Goal: Navigation & Orientation: Find specific page/section

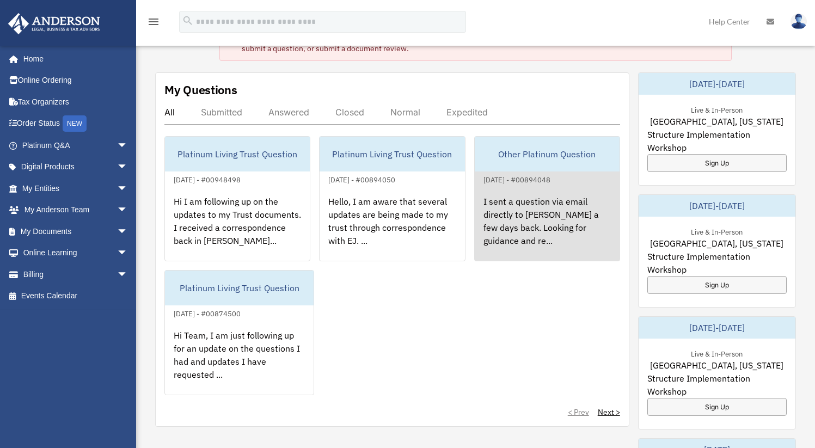
scroll to position [137, 0]
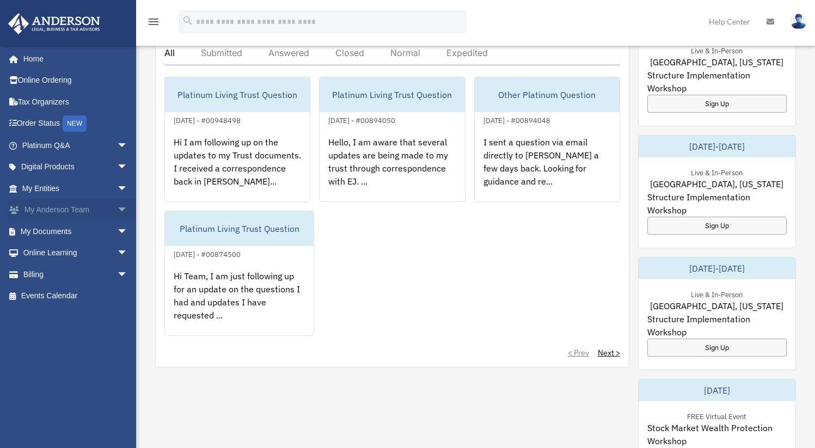
click at [63, 210] on link "My [PERSON_NAME] Team arrow_drop_down" at bounding box center [76, 210] width 137 height 22
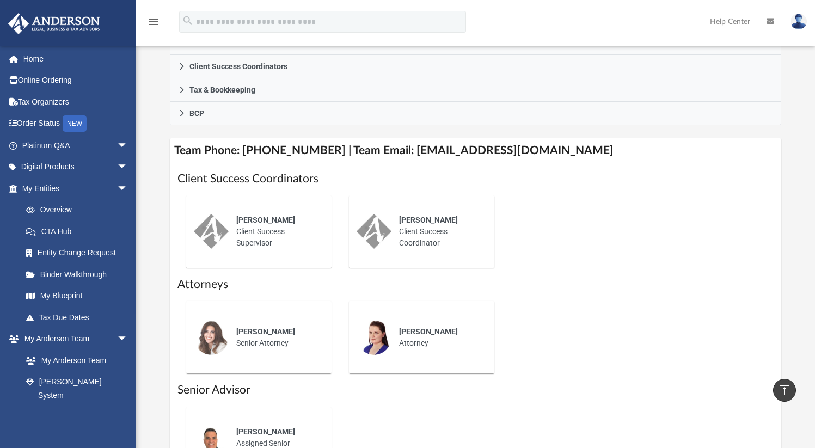
scroll to position [351, 0]
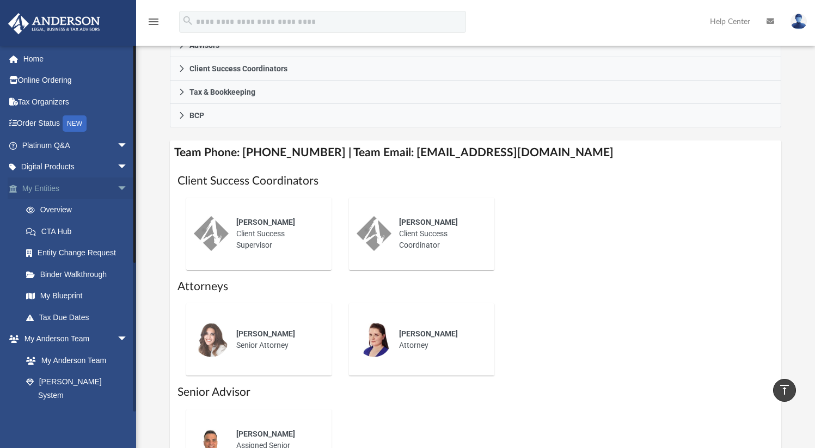
click at [72, 193] on link "My Entities arrow_drop_down" at bounding box center [76, 189] width 137 height 22
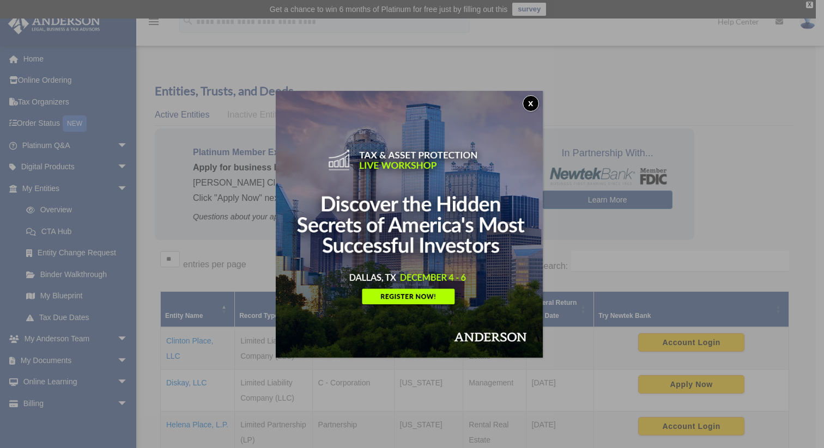
click at [538, 105] on button "x" at bounding box center [530, 103] width 16 height 16
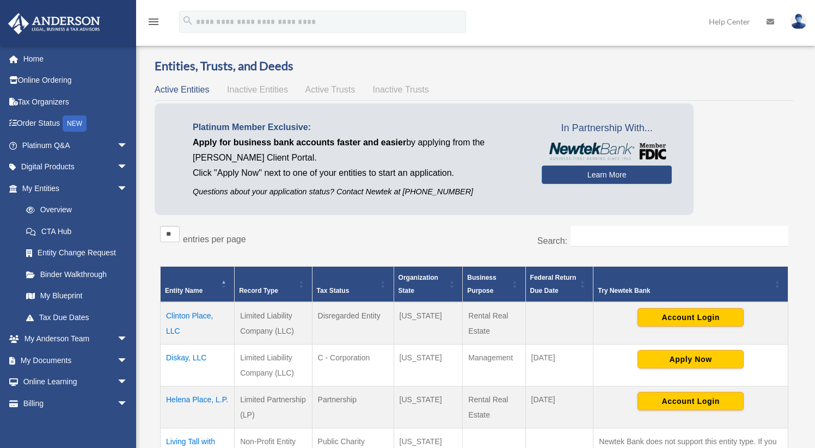
scroll to position [202, 0]
